Goal: Navigation & Orientation: Find specific page/section

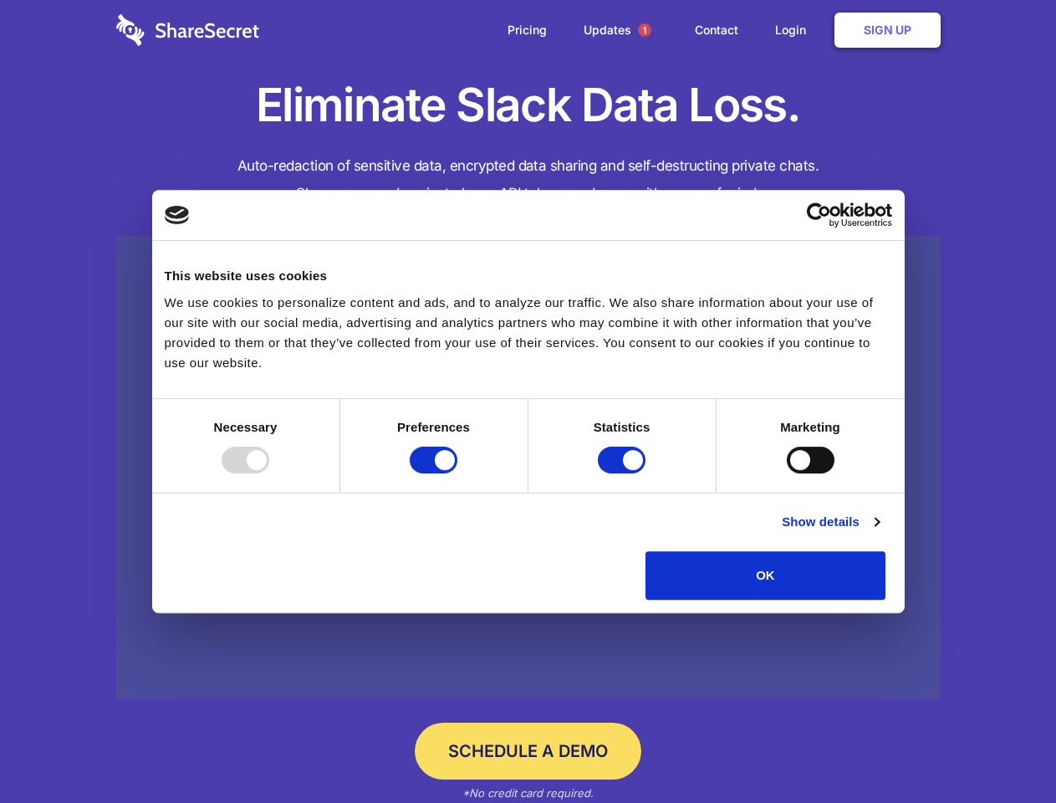
click at [269, 473] on div at bounding box center [246, 459] width 48 height 27
click at [457, 473] on input "Preferences" at bounding box center [434, 459] width 48 height 27
checkbox input "false"
click at [624, 473] on input "Statistics" at bounding box center [622, 459] width 48 height 27
checkbox input "false"
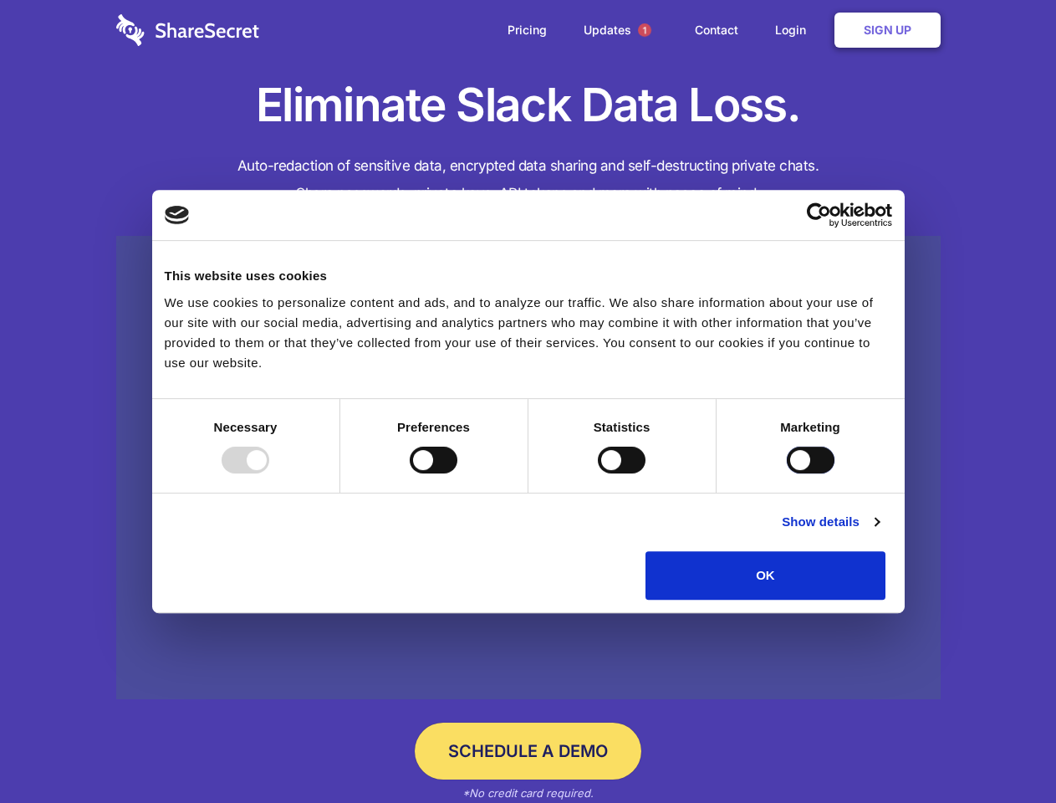
click at [787, 473] on input "Marketing" at bounding box center [811, 459] width 48 height 27
checkbox input "true"
click at [879, 532] on link "Show details" at bounding box center [830, 522] width 97 height 20
click at [0, 0] on li "Necessary 7 Necessary cookies help make a website usable by enabling basic func…" at bounding box center [0, 0] width 0 height 0
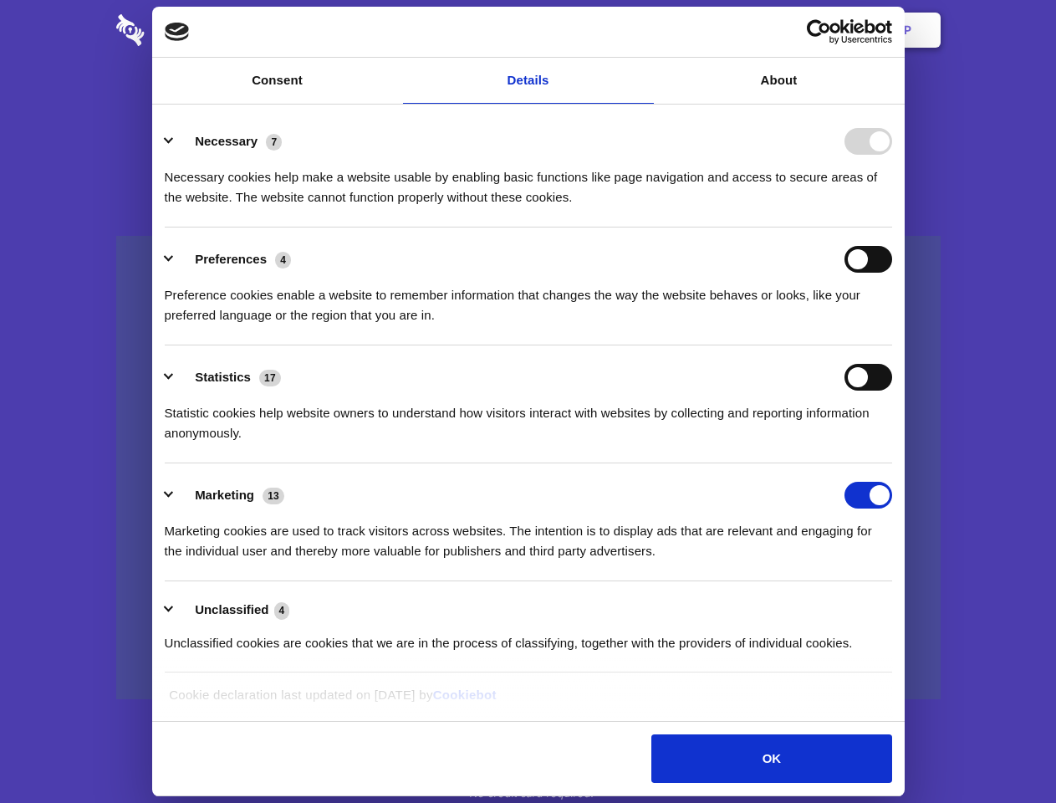
click at [644, 30] on span "1" at bounding box center [644, 29] width 13 height 13
